Goal: Task Accomplishment & Management: Complete application form

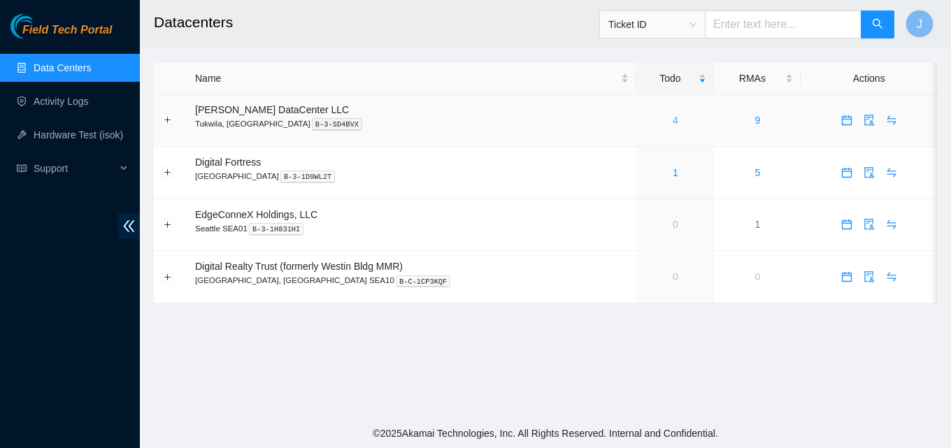
click at [673, 123] on link "4" at bounding box center [676, 120] width 6 height 11
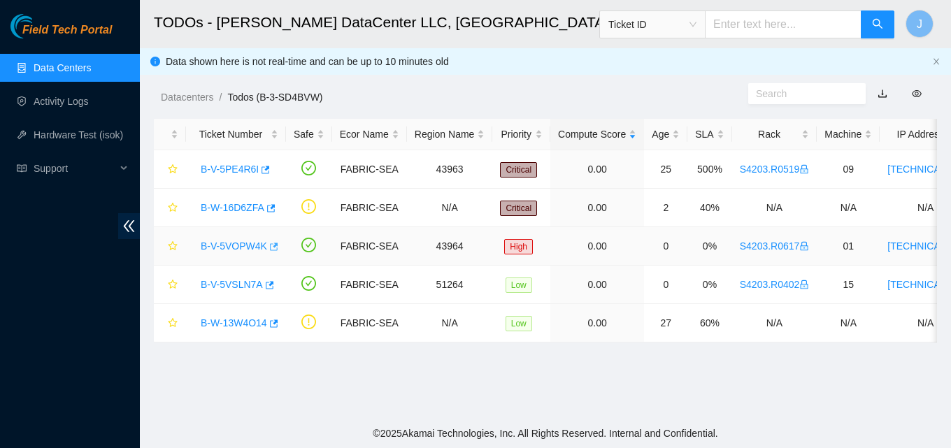
click at [272, 248] on icon "button" at bounding box center [273, 247] width 10 height 10
click at [264, 286] on icon "button" at bounding box center [269, 285] width 10 height 10
click at [51, 73] on link "Data Centers" at bounding box center [62, 67] width 57 height 11
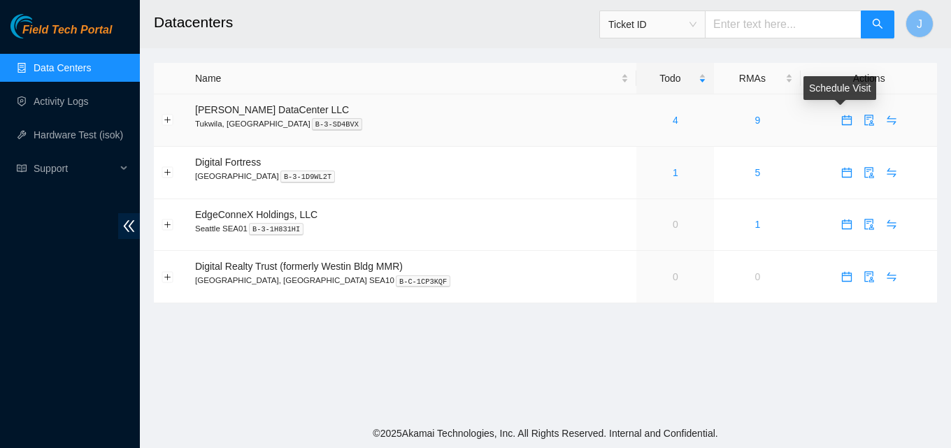
click at [841, 124] on icon "calendar" at bounding box center [846, 120] width 11 height 11
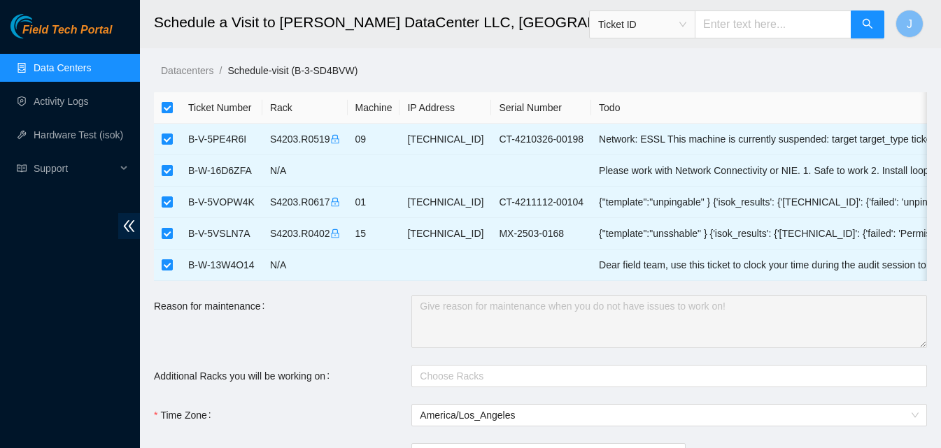
click at [164, 104] on input "checkbox" at bounding box center [167, 107] width 11 height 11
checkbox input "false"
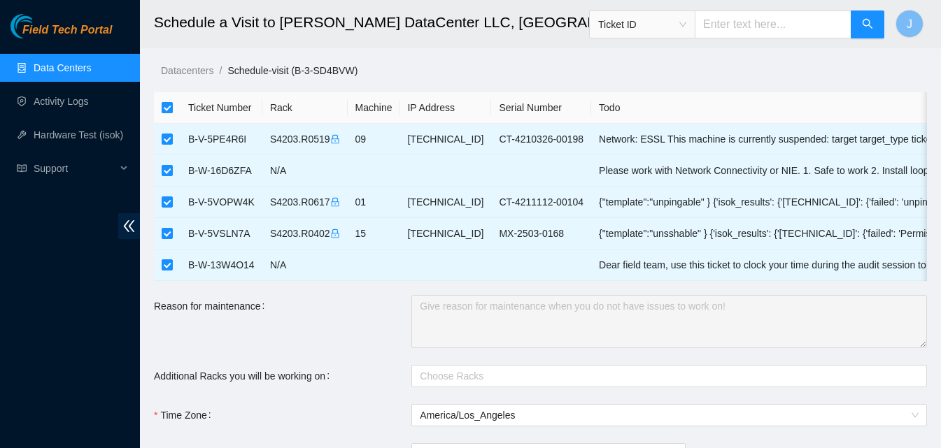
checkbox input "false"
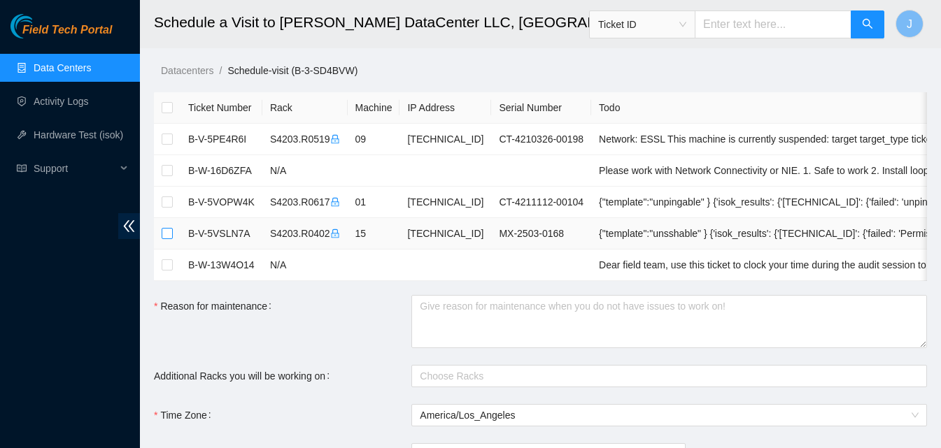
click at [164, 232] on input "checkbox" at bounding box center [167, 233] width 11 height 11
checkbox input "true"
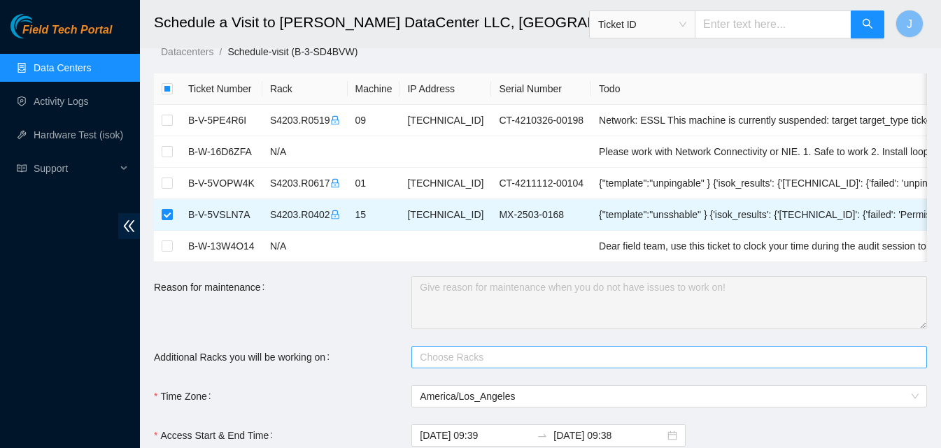
scroll to position [140, 0]
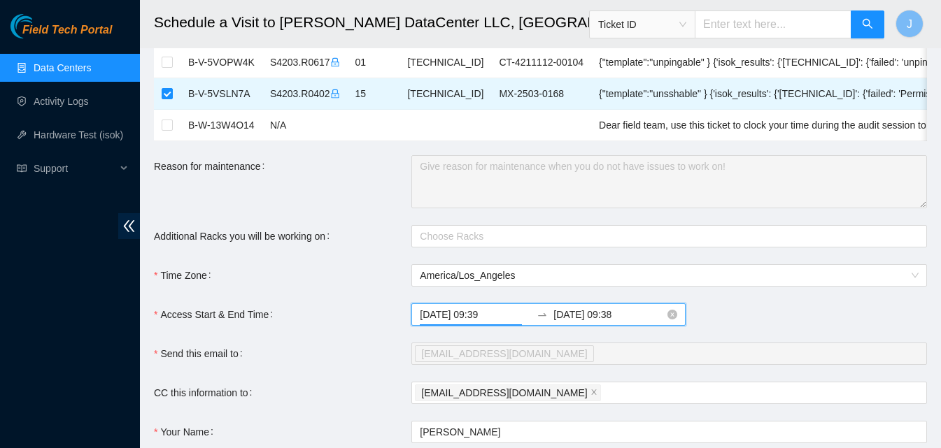
click at [461, 322] on input "2025-09-19 09:39" at bounding box center [475, 314] width 111 height 15
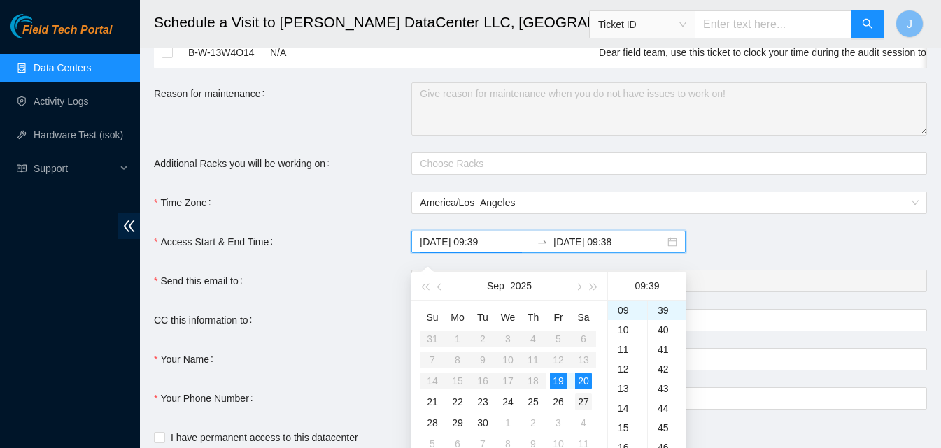
scroll to position [280, 0]
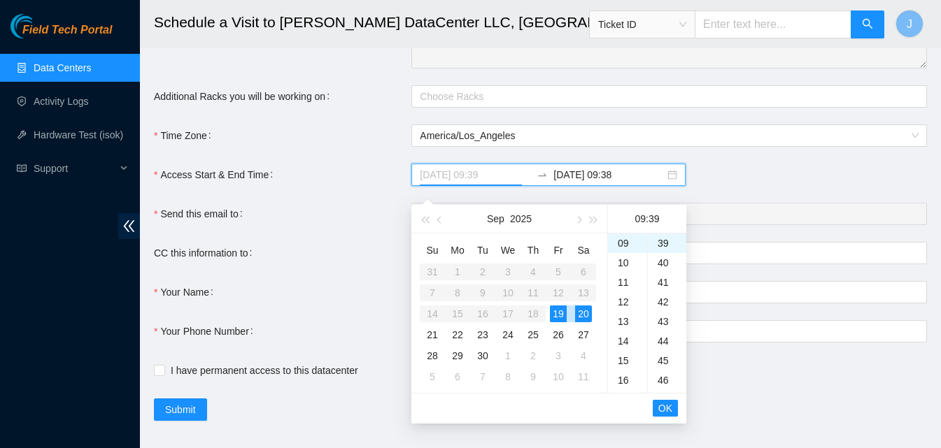
click at [562, 315] on div "19" at bounding box center [558, 314] width 17 height 17
click at [627, 305] on div "12" at bounding box center [627, 302] width 39 height 20
click at [662, 275] on div "30" at bounding box center [667, 277] width 38 height 20
type input "2025-09-19 12:30"
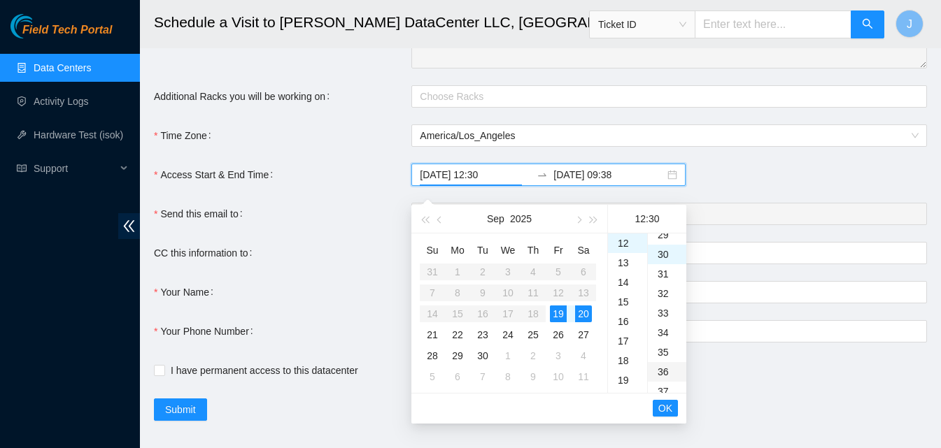
scroll to position [588, 0]
click at [664, 413] on span "OK" at bounding box center [665, 408] width 14 height 15
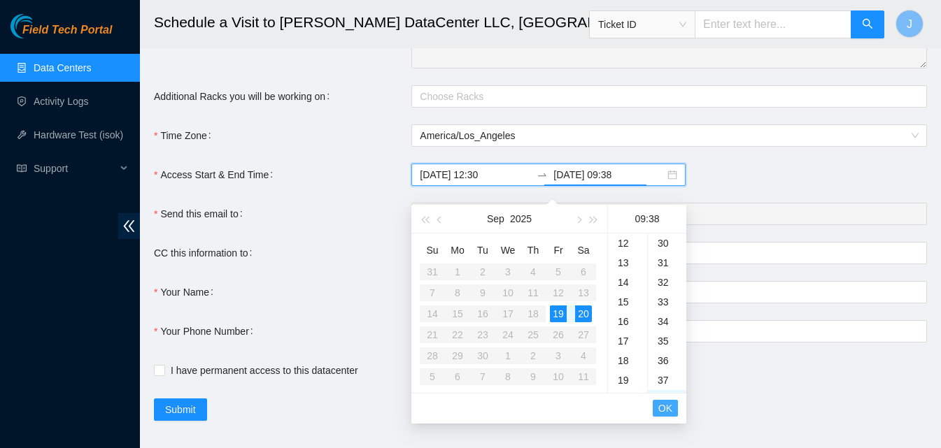
scroll to position [744, 0]
click at [558, 315] on div "19" at bounding box center [558, 314] width 17 height 17
click at [623, 256] on div "17" at bounding box center [627, 260] width 39 height 20
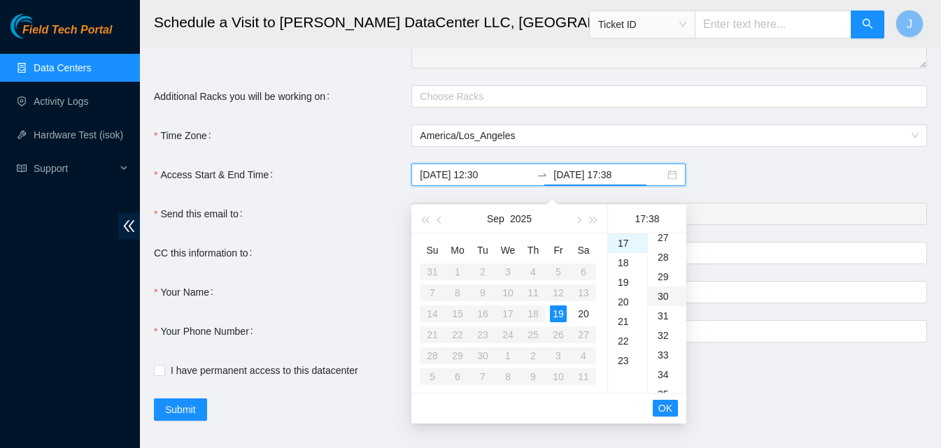
click at [667, 297] on div "30" at bounding box center [667, 297] width 38 height 20
type input "2025-09-19 17:30"
click at [660, 404] on span "OK" at bounding box center [665, 408] width 14 height 15
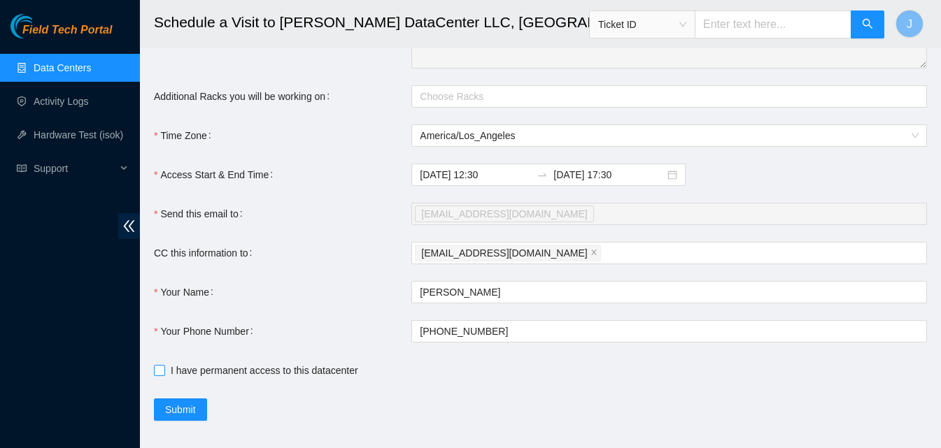
click at [164, 376] on span at bounding box center [159, 370] width 11 height 11
click at [164, 375] on input "I have permanent access to this datacenter" at bounding box center [159, 370] width 10 height 10
checkbox input "true"
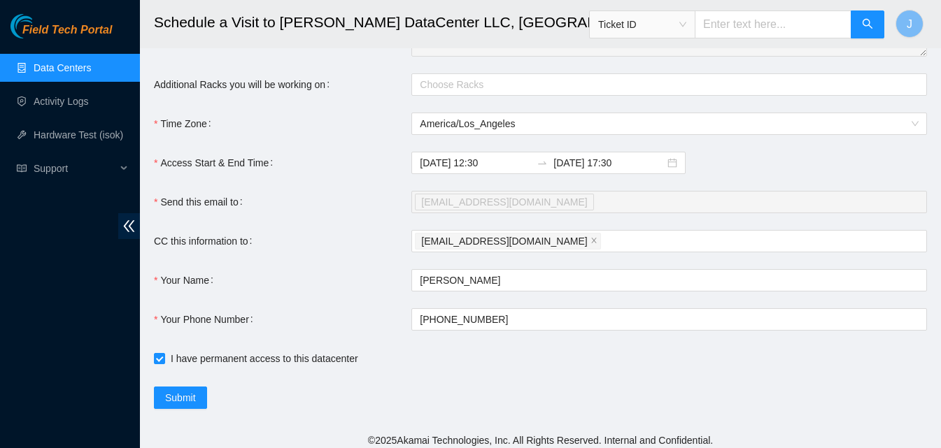
scroll to position [309, 0]
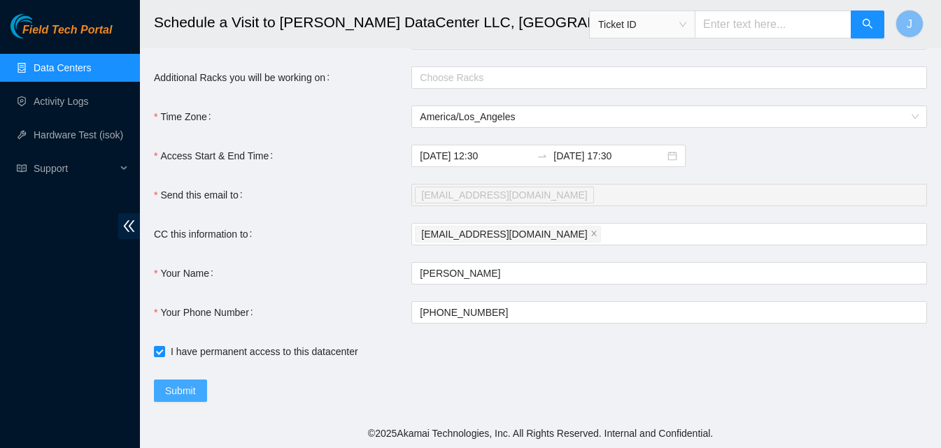
click at [177, 395] on span "Submit" at bounding box center [180, 390] width 31 height 15
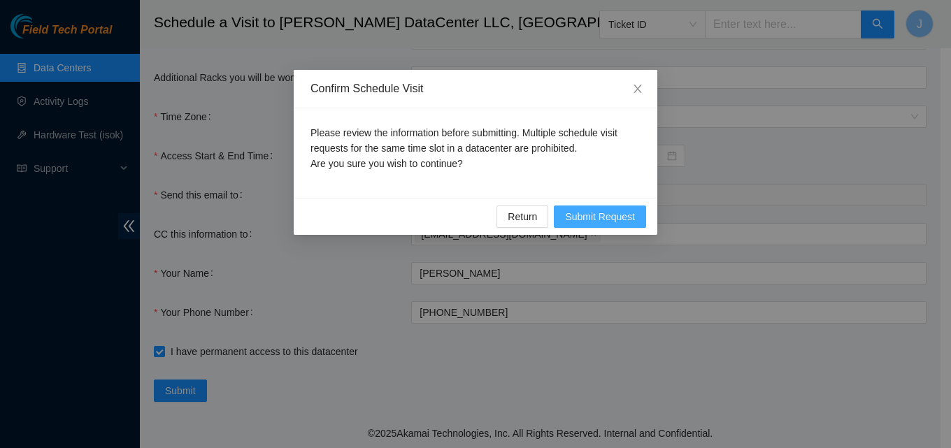
click at [607, 223] on span "Submit Request" at bounding box center [600, 216] width 70 height 15
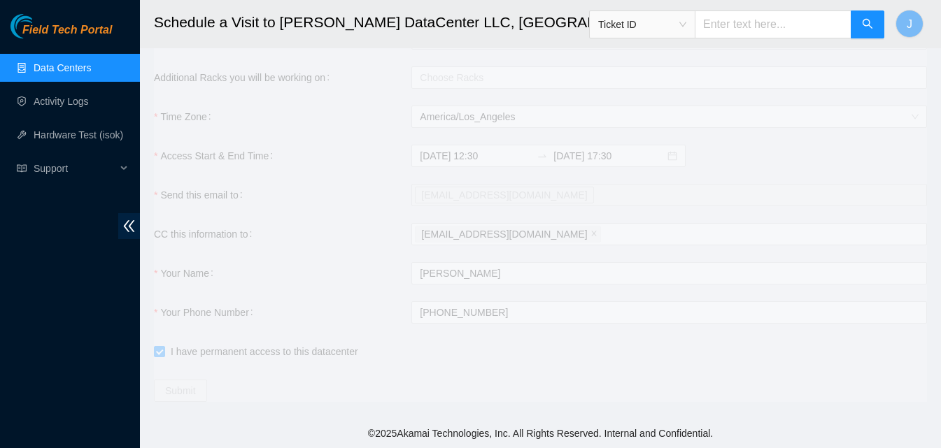
type input "2025-09-19 09:40"
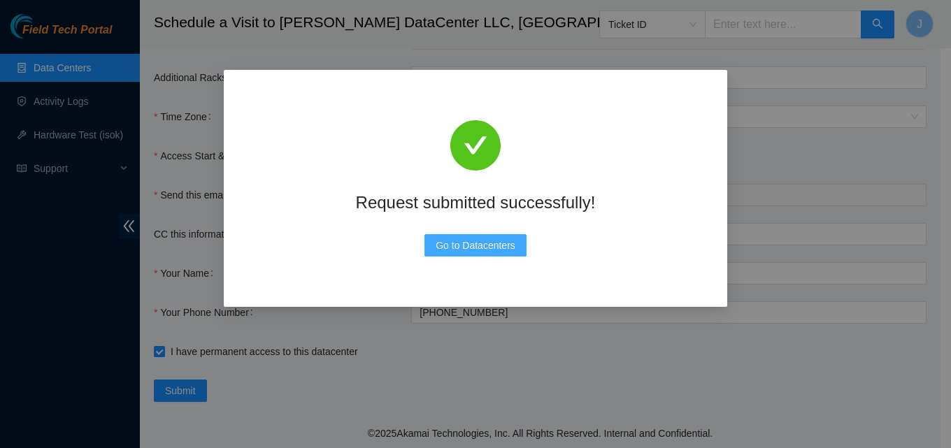
click at [445, 252] on span "Go to Datacenters" at bounding box center [476, 245] width 80 height 15
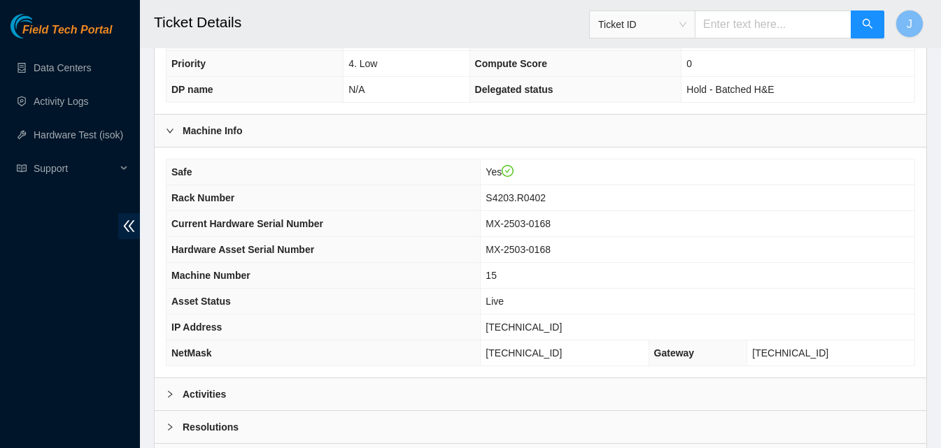
drag, startPoint x: 285, startPoint y: 394, endPoint x: 400, endPoint y: 348, distance: 123.6
click at [291, 394] on div "Activities" at bounding box center [540, 394] width 771 height 32
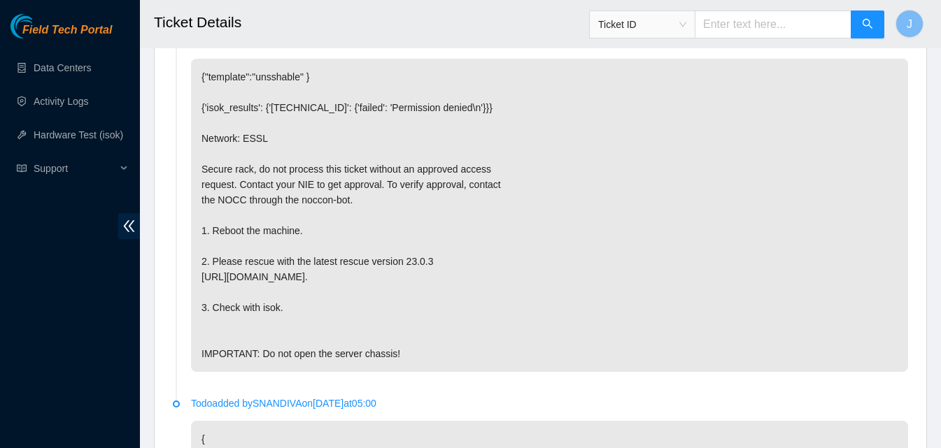
scroll to position [699, 0]
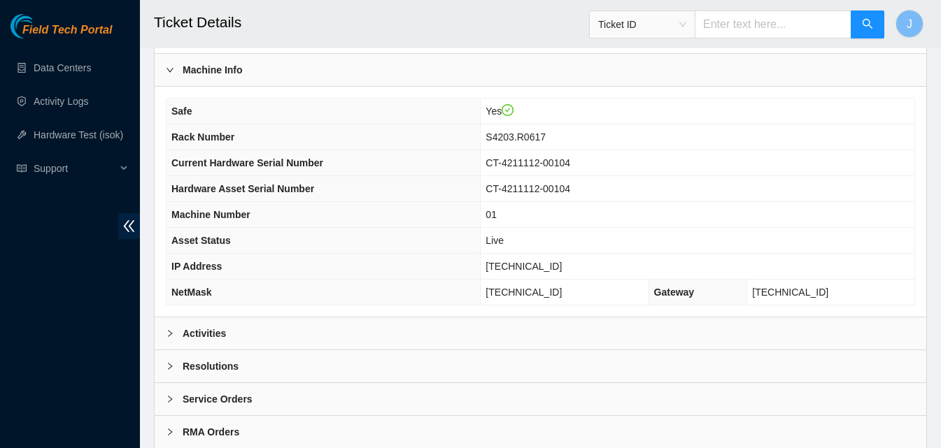
scroll to position [420, 0]
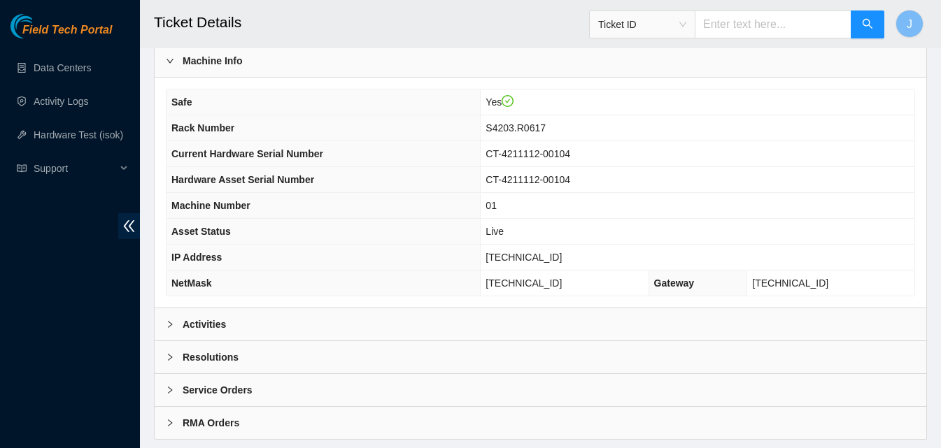
click at [269, 315] on div "Activities" at bounding box center [540, 324] width 771 height 32
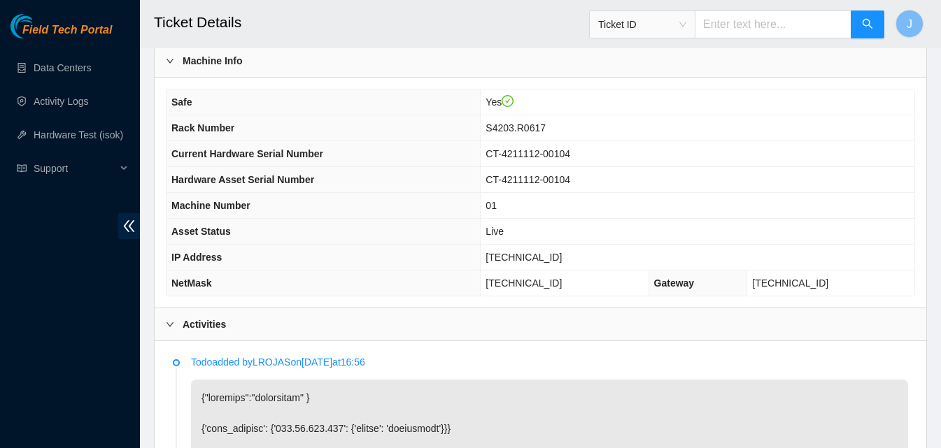
scroll to position [630, 0]
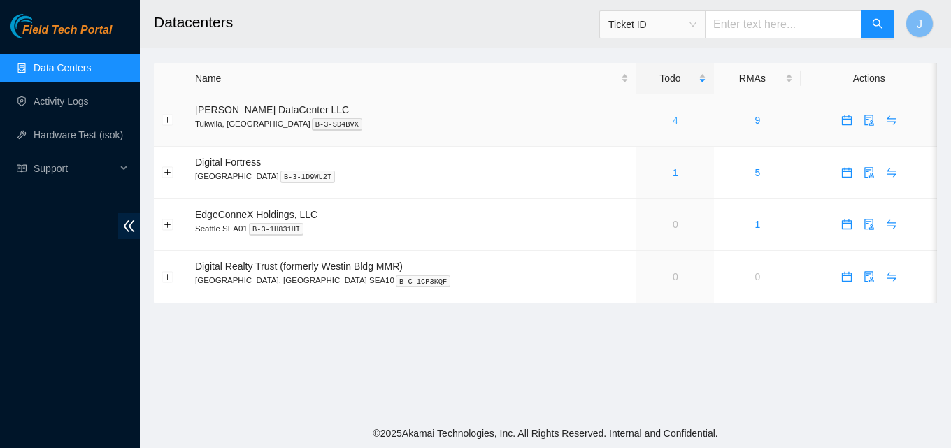
click at [673, 120] on link "4" at bounding box center [676, 120] width 6 height 11
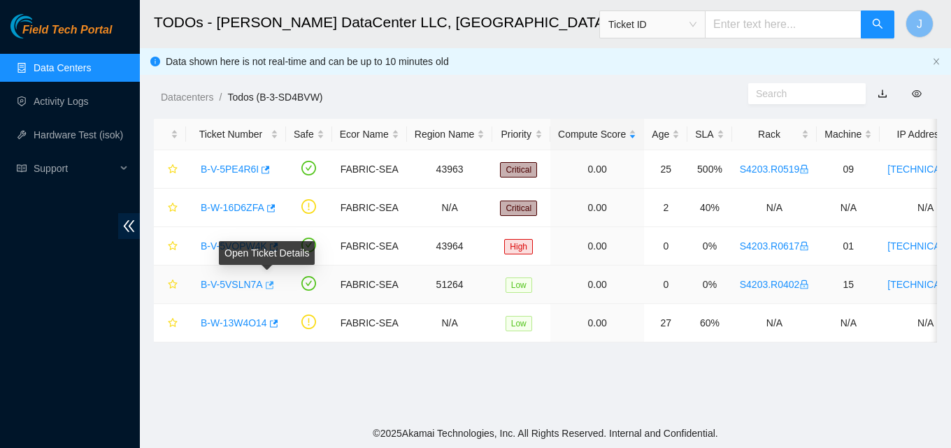
click at [266, 289] on icon "button" at bounding box center [270, 285] width 8 height 8
